Goal: Find specific page/section: Find specific page/section

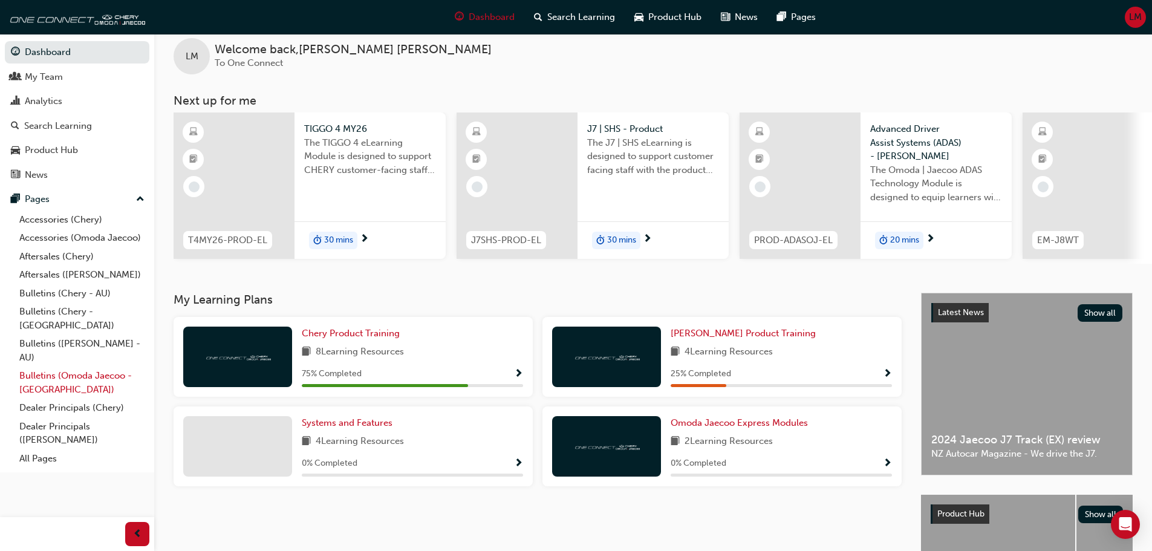
scroll to position [60, 0]
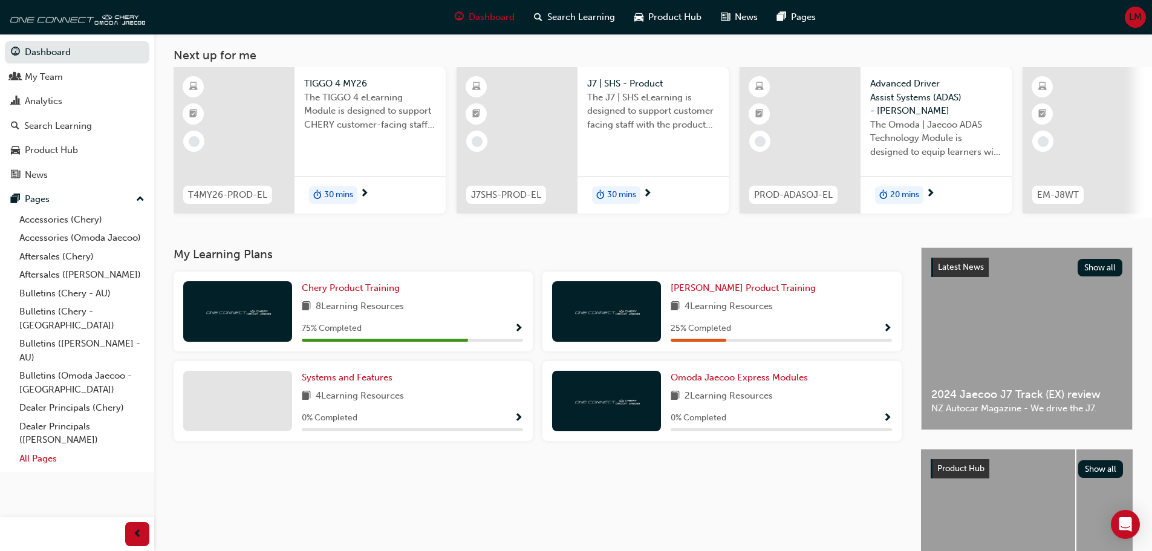
click at [54, 452] on link "All Pages" at bounding box center [82, 458] width 135 height 19
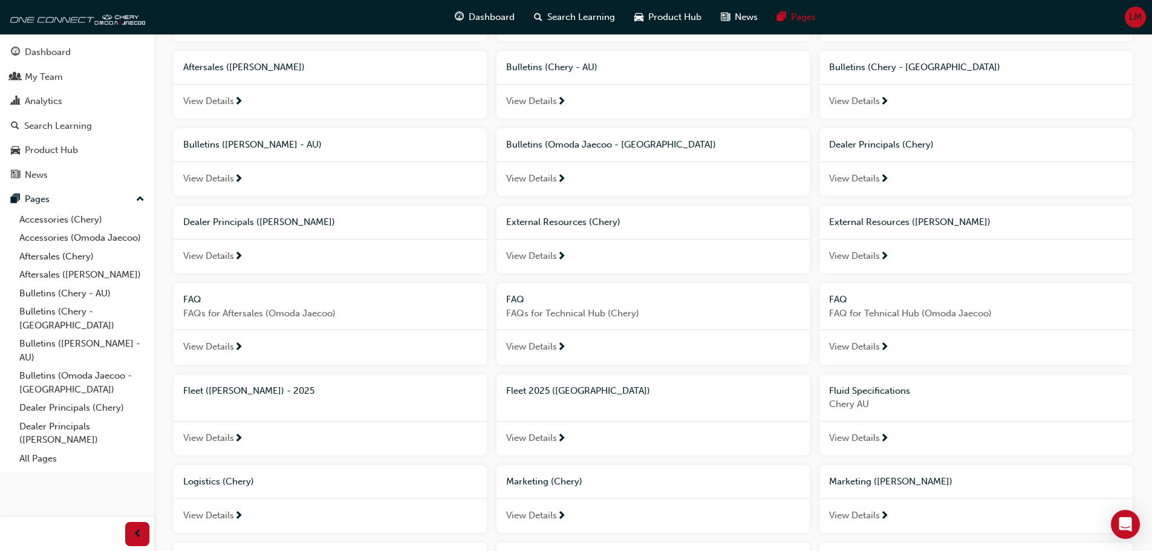
scroll to position [242, 0]
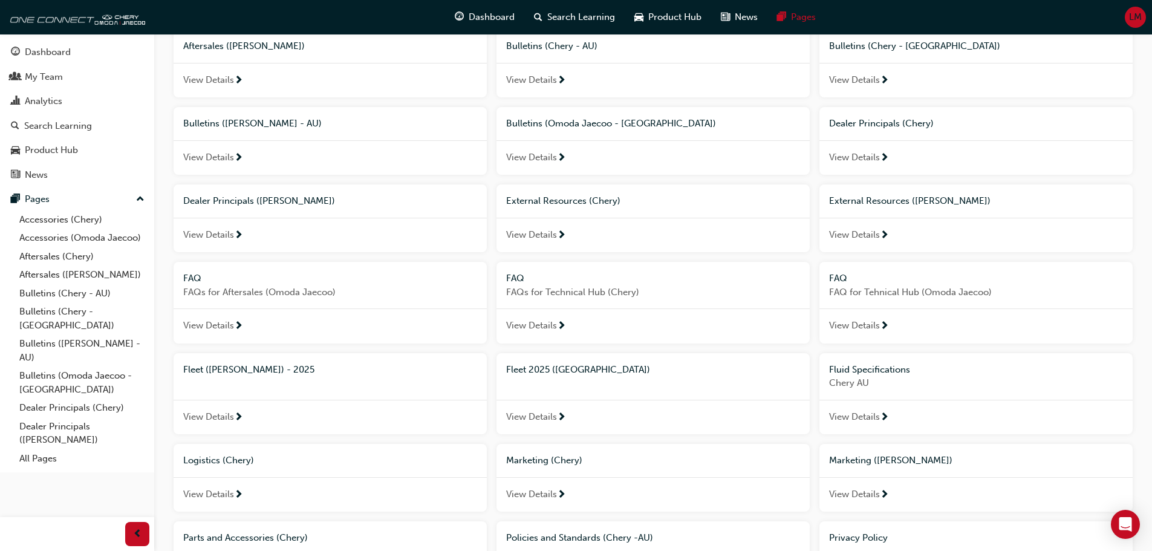
click at [542, 371] on span "Fleet 2025 ([GEOGRAPHIC_DATA])" at bounding box center [578, 369] width 144 height 11
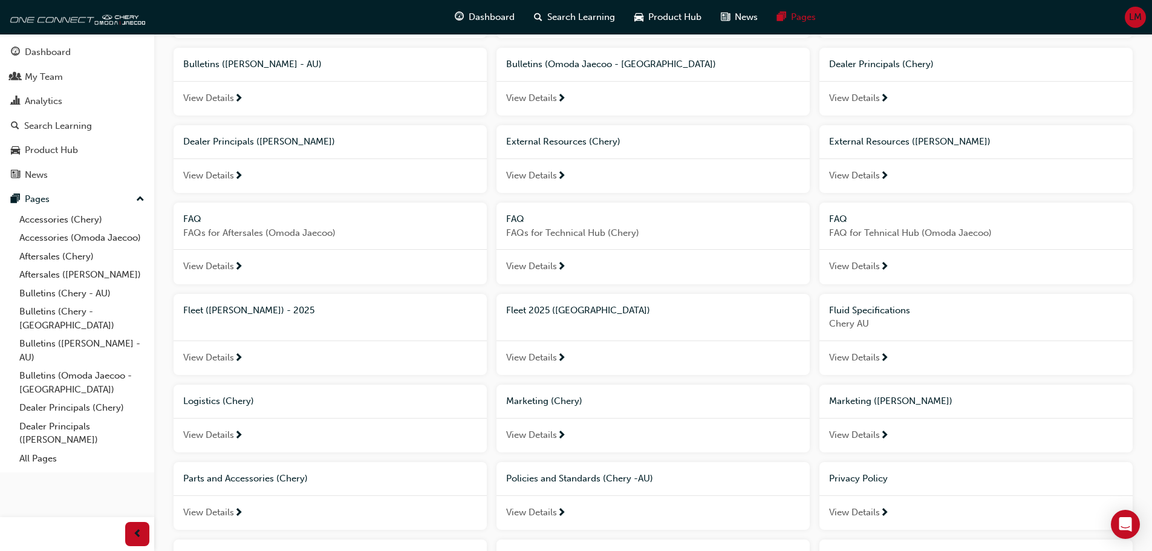
scroll to position [302, 0]
click at [545, 308] on span "Fleet 2025 ([GEOGRAPHIC_DATA])" at bounding box center [578, 309] width 144 height 11
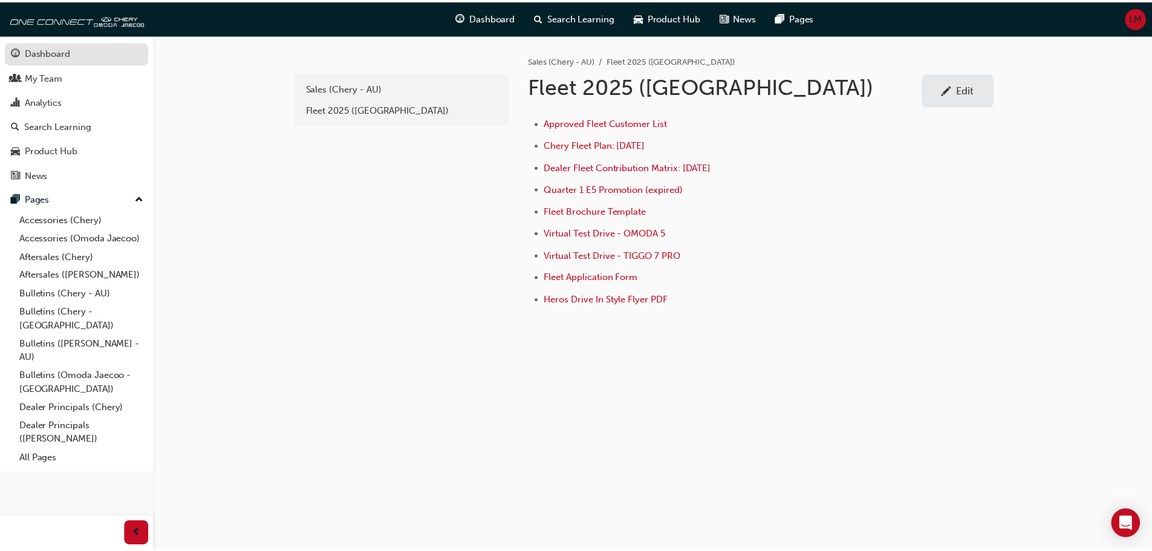
scroll to position [302, 0]
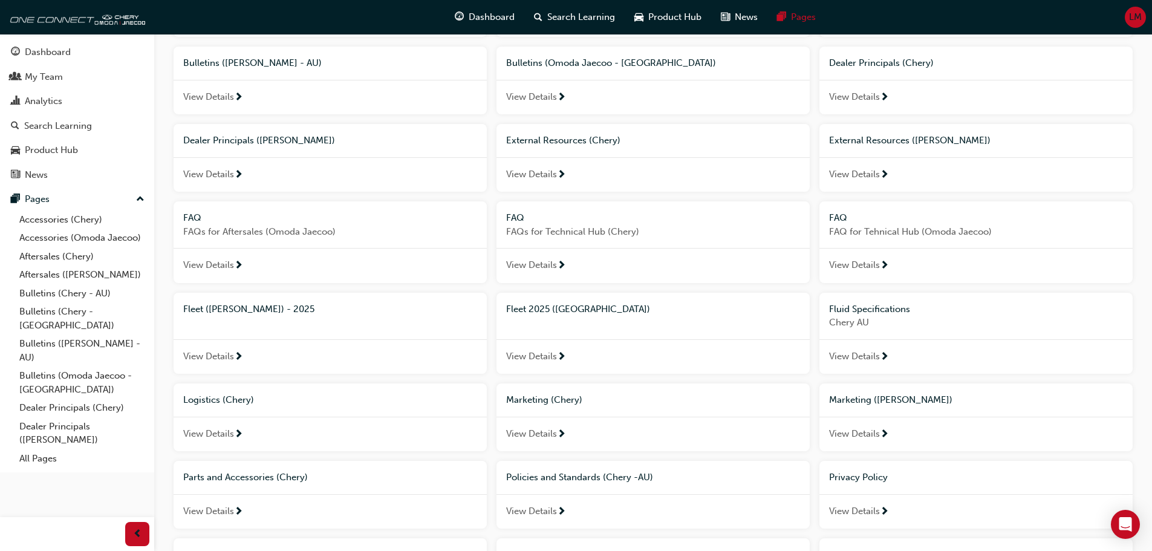
click at [537, 310] on span "Fleet 2025 ([GEOGRAPHIC_DATA])" at bounding box center [578, 309] width 144 height 11
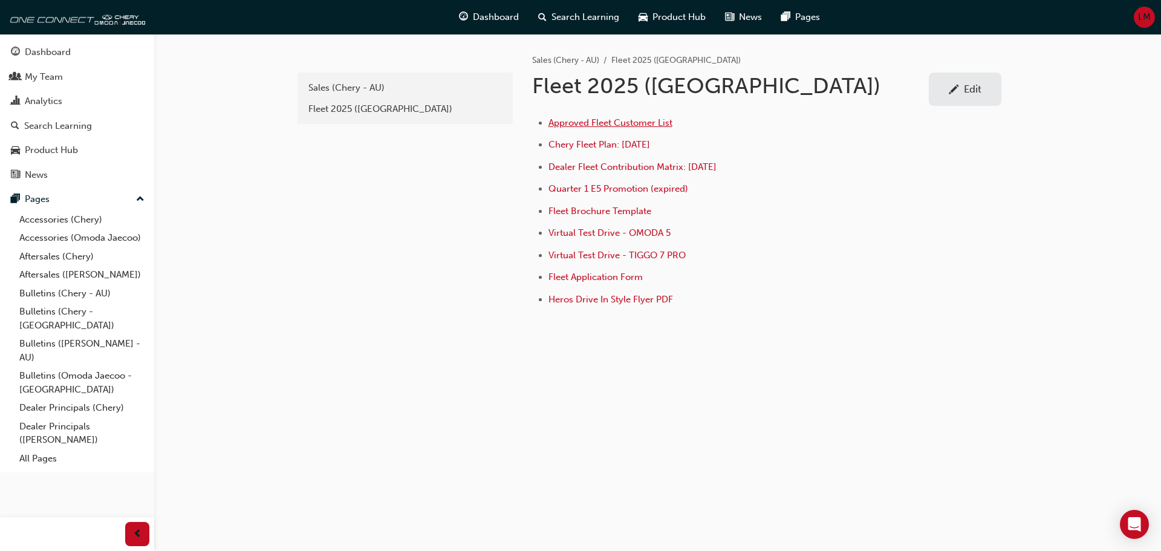
click at [599, 121] on span "Approved Fleet Customer List" at bounding box center [610, 122] width 124 height 11
